Goal: Task Accomplishment & Management: Manage account settings

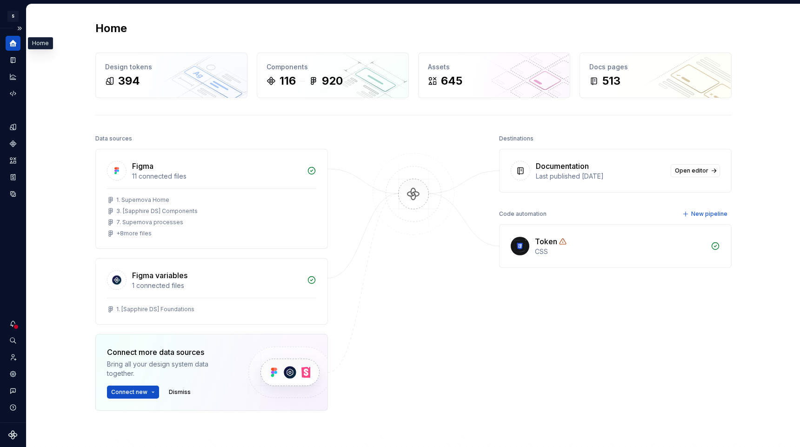
click at [16, 39] on icon "Home" at bounding box center [13, 43] width 8 height 8
click at [15, 58] on icon "Documentation" at bounding box center [13, 60] width 5 height 6
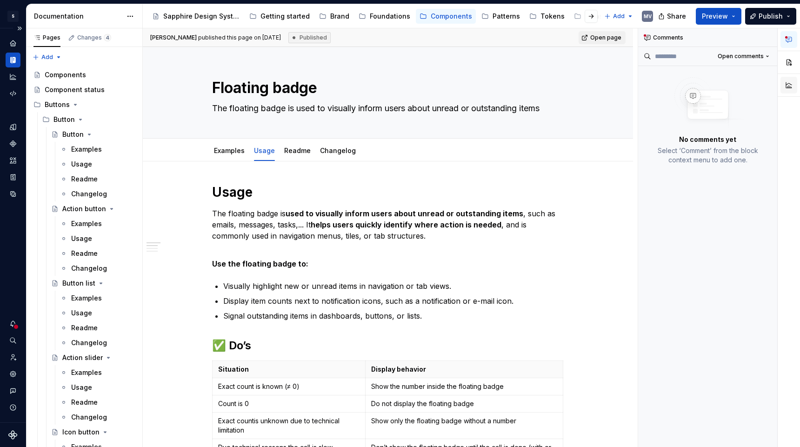
click at [790, 88] on button "button" at bounding box center [788, 85] width 17 height 17
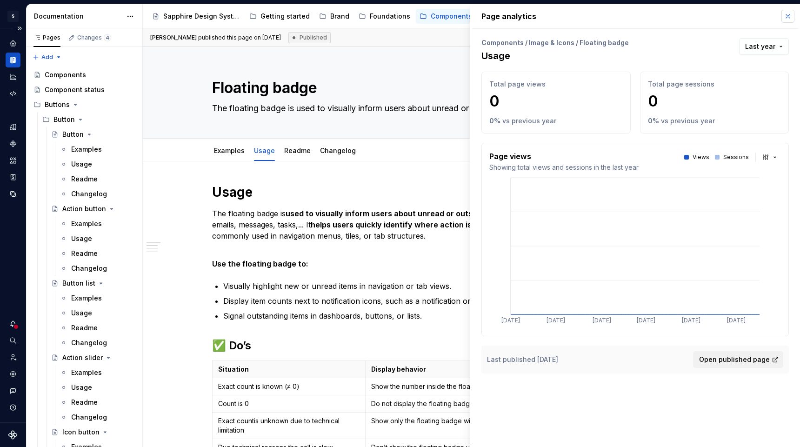
click at [790, 13] on button "button" at bounding box center [787, 16] width 13 height 13
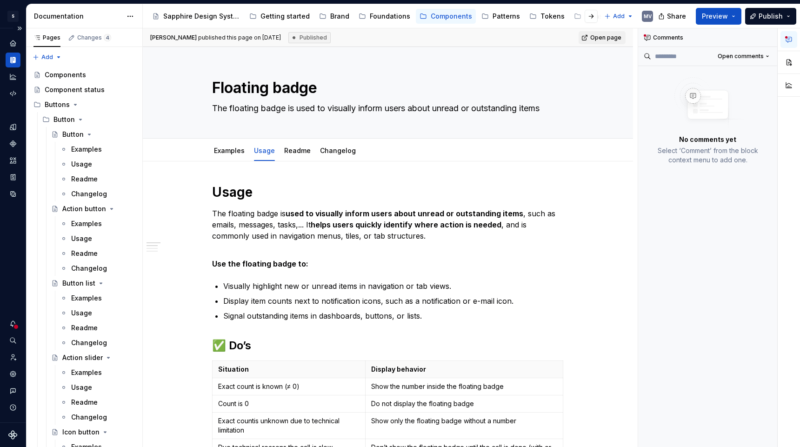
type textarea "*"
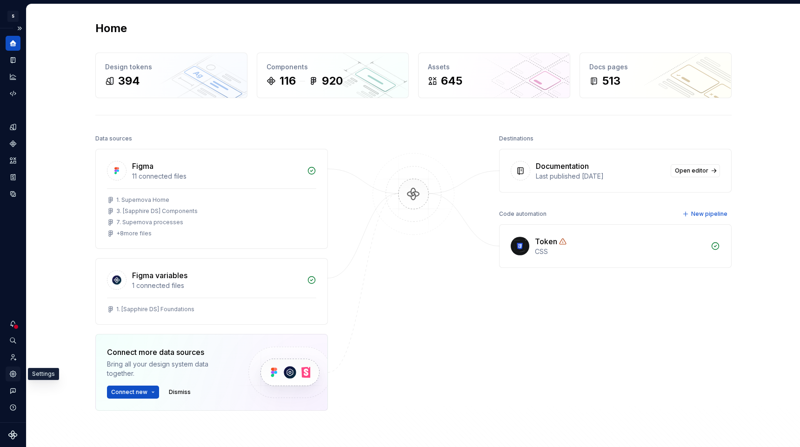
click at [16, 376] on icon "Settings" at bounding box center [13, 374] width 8 height 8
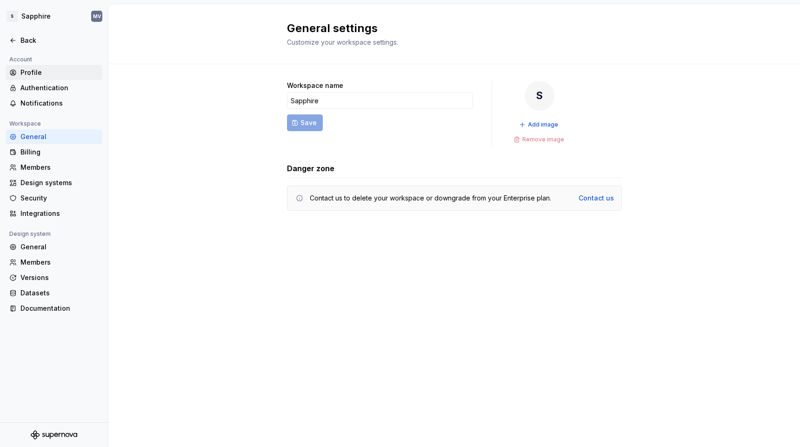
click at [58, 75] on div "Profile" at bounding box center [59, 72] width 78 height 9
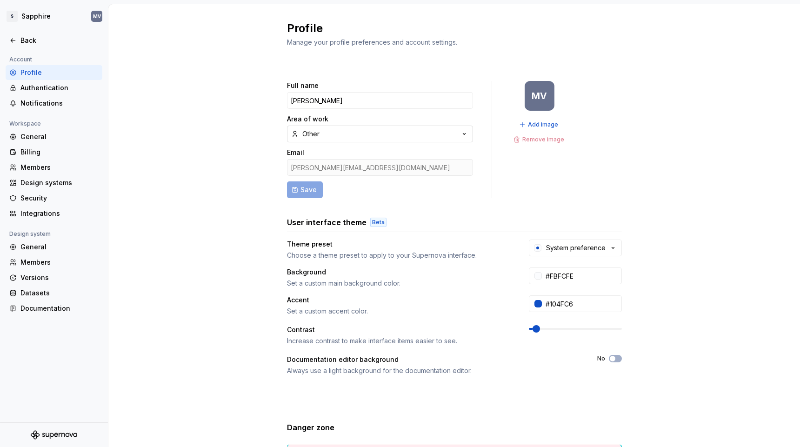
click at [316, 136] on div "Other" at bounding box center [310, 133] width 17 height 9
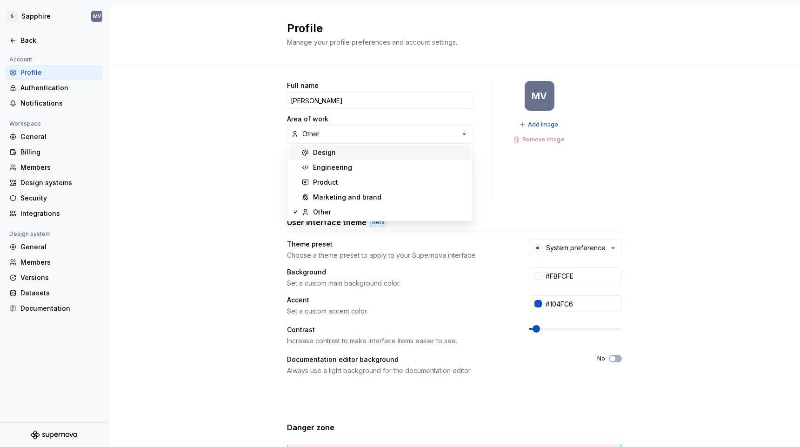
click at [333, 150] on div "Design" at bounding box center [324, 152] width 23 height 9
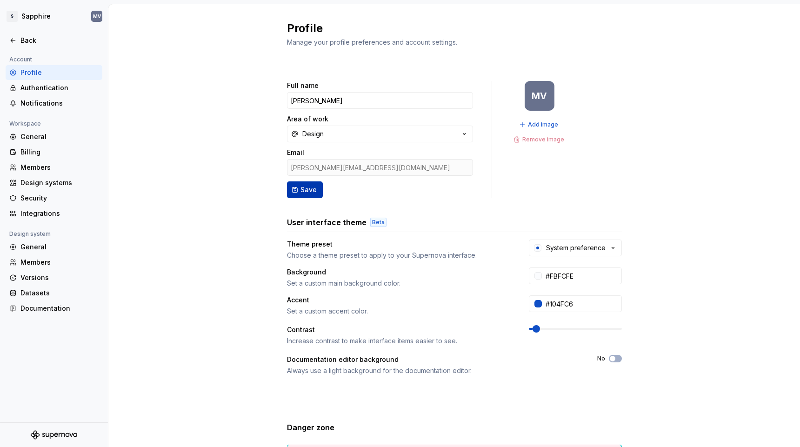
click at [299, 188] on button "Save" at bounding box center [305, 189] width 36 height 17
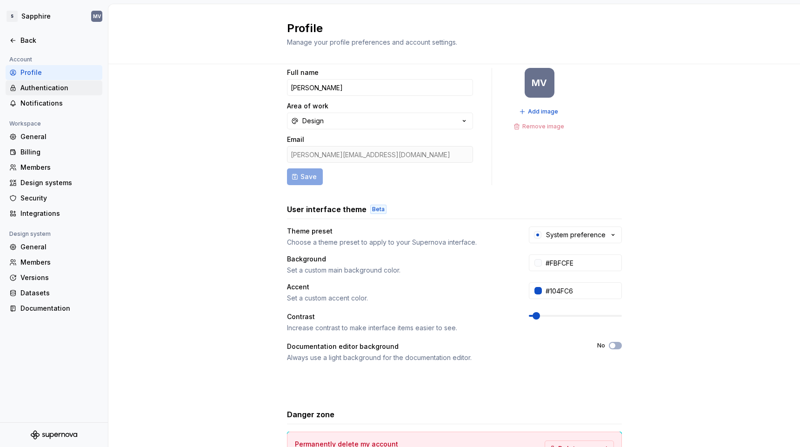
click at [66, 84] on div "Authentication" at bounding box center [59, 87] width 78 height 9
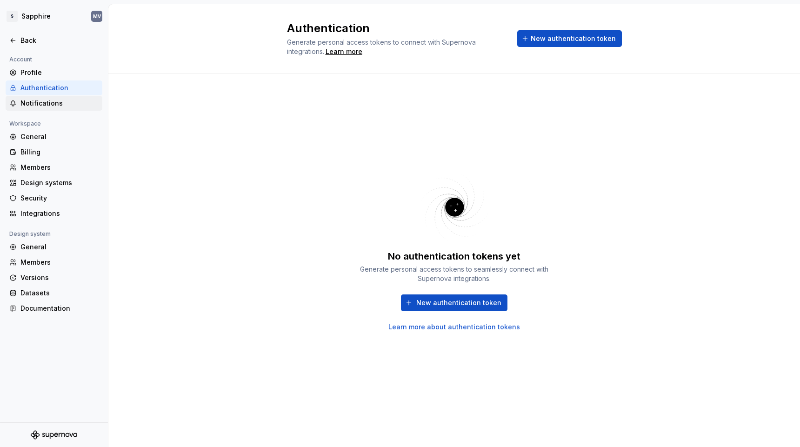
click at [85, 101] on div "Notifications" at bounding box center [59, 103] width 78 height 9
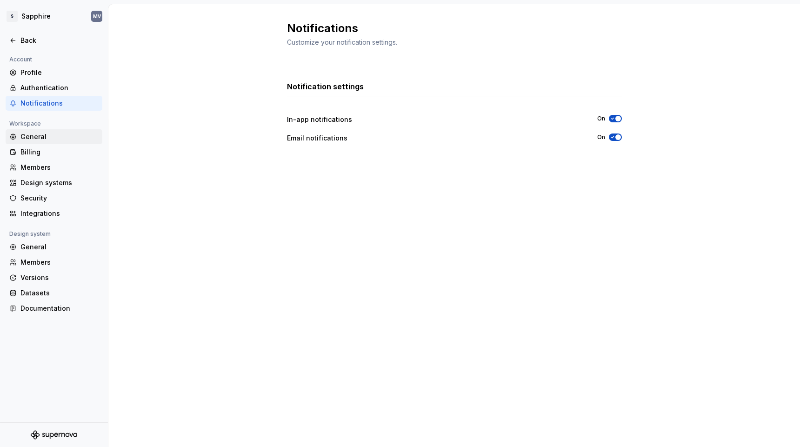
click at [79, 133] on div "General" at bounding box center [59, 136] width 78 height 9
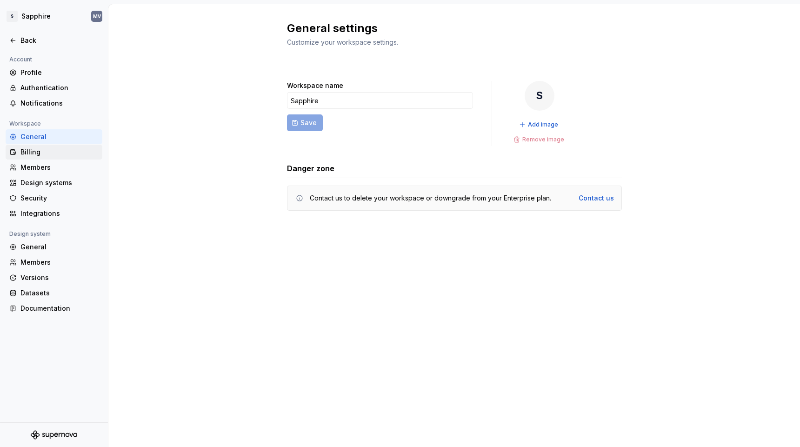
click at [81, 146] on div "Billing" at bounding box center [54, 152] width 97 height 15
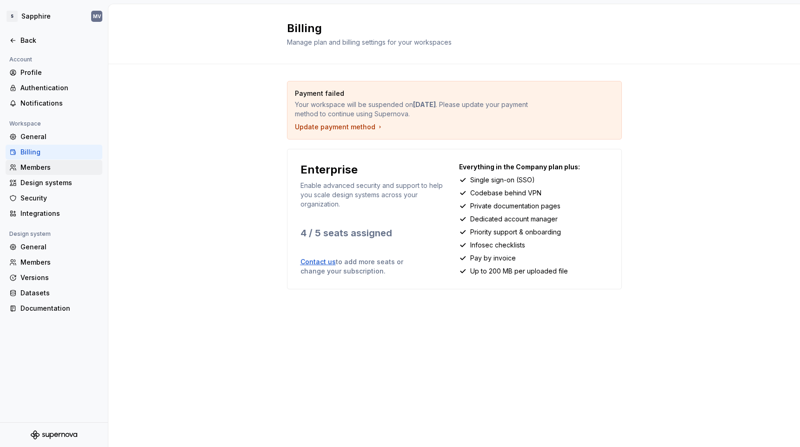
click at [75, 163] on div "Members" at bounding box center [59, 167] width 78 height 9
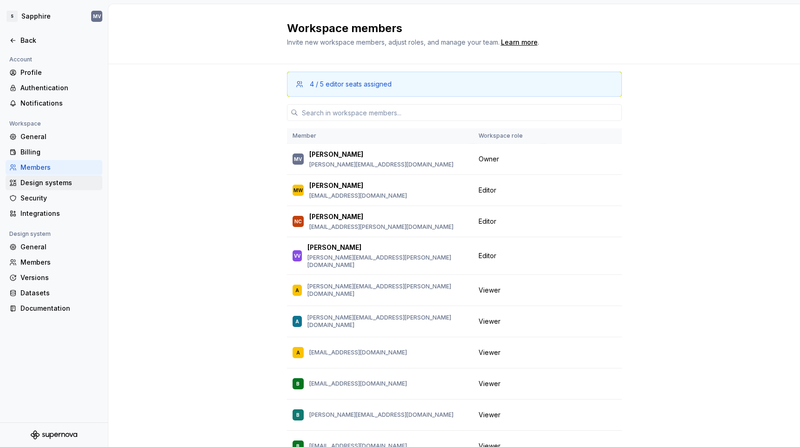
click at [67, 182] on div "Design systems" at bounding box center [59, 182] width 78 height 9
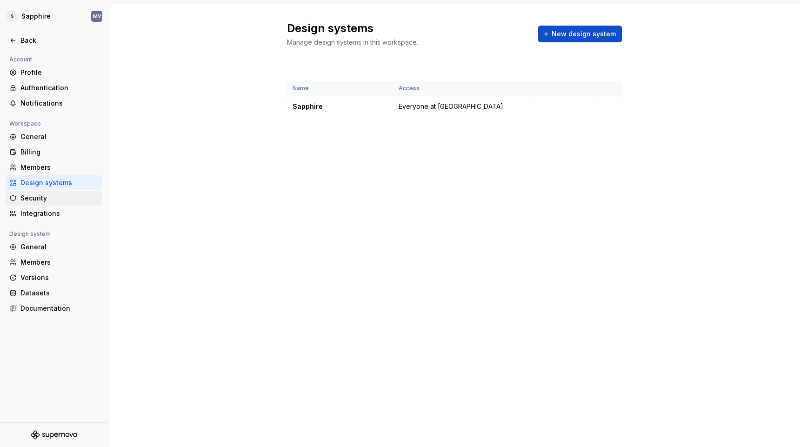
click at [93, 198] on div "Security" at bounding box center [59, 197] width 78 height 9
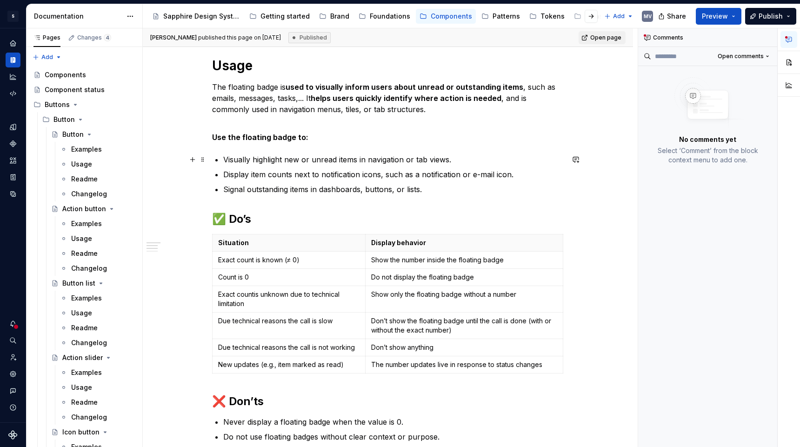
scroll to position [126, 0]
type textarea "*"
